Goal: Navigation & Orientation: Understand site structure

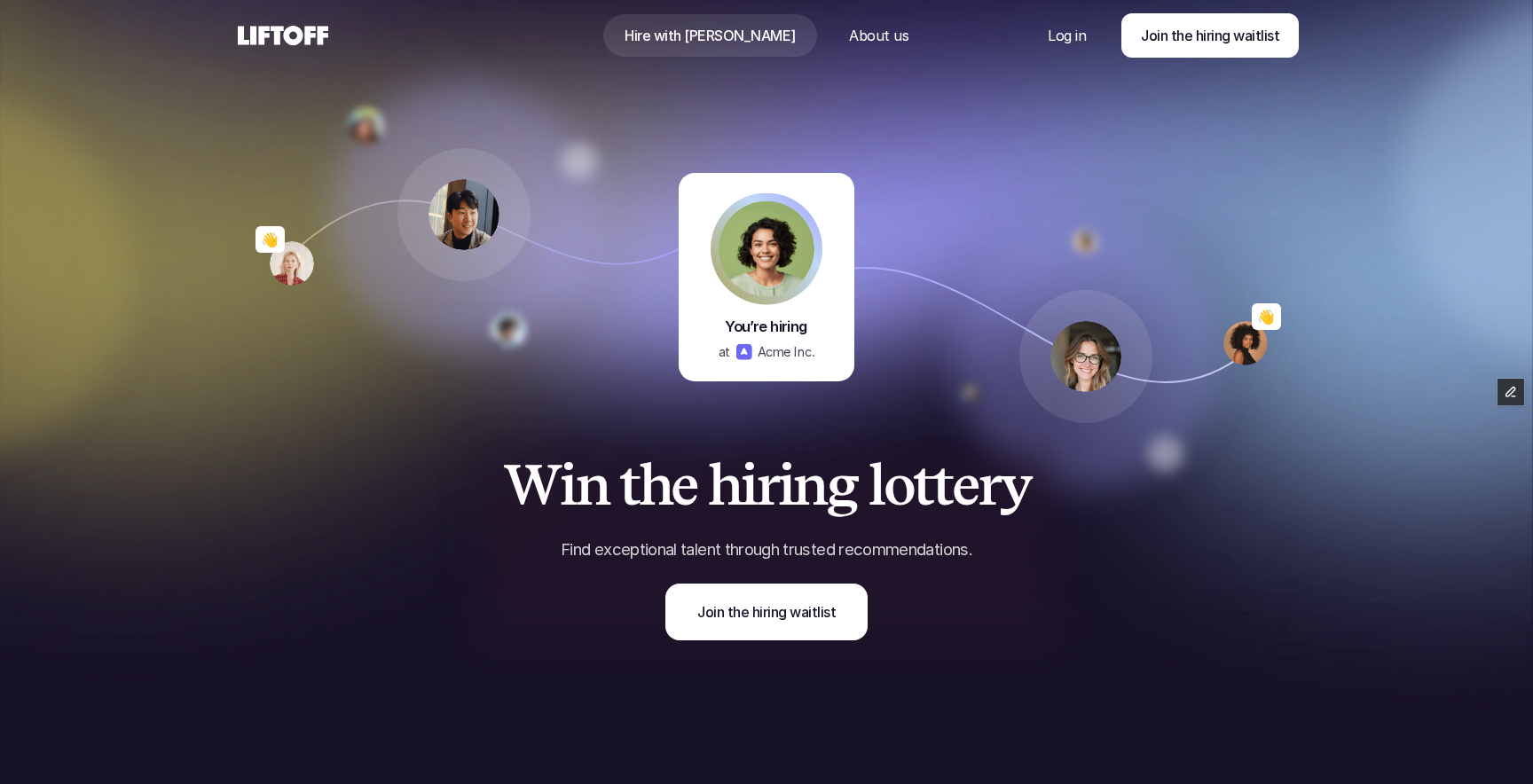
click at [260, 30] on use at bounding box center [283, 35] width 91 height 20
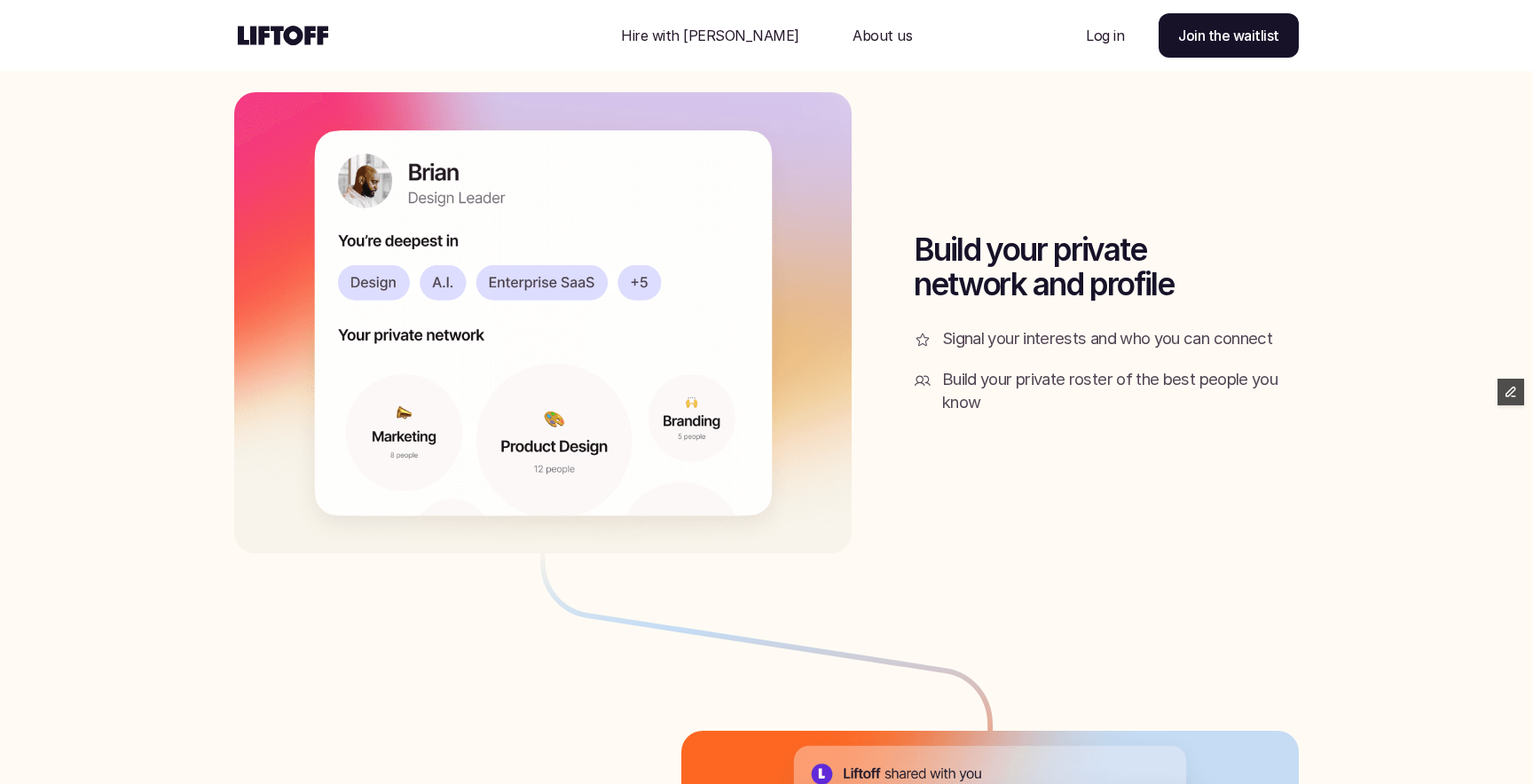
scroll to position [2117, 0]
